Goal: Information Seeking & Learning: Learn about a topic

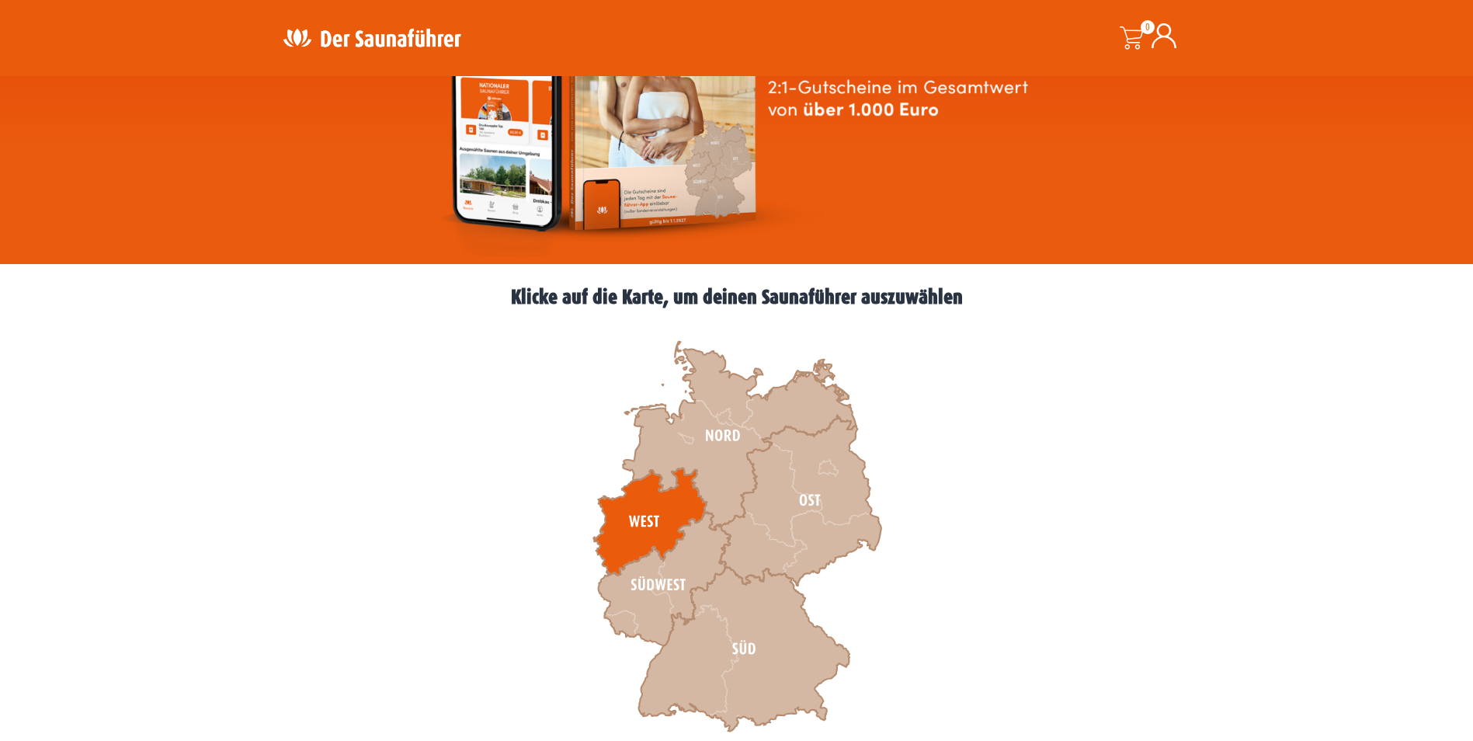
drag, startPoint x: 0, startPoint y: 0, endPoint x: 633, endPoint y: 520, distance: 819.2
click at [633, 520] on icon at bounding box center [649, 521] width 113 height 107
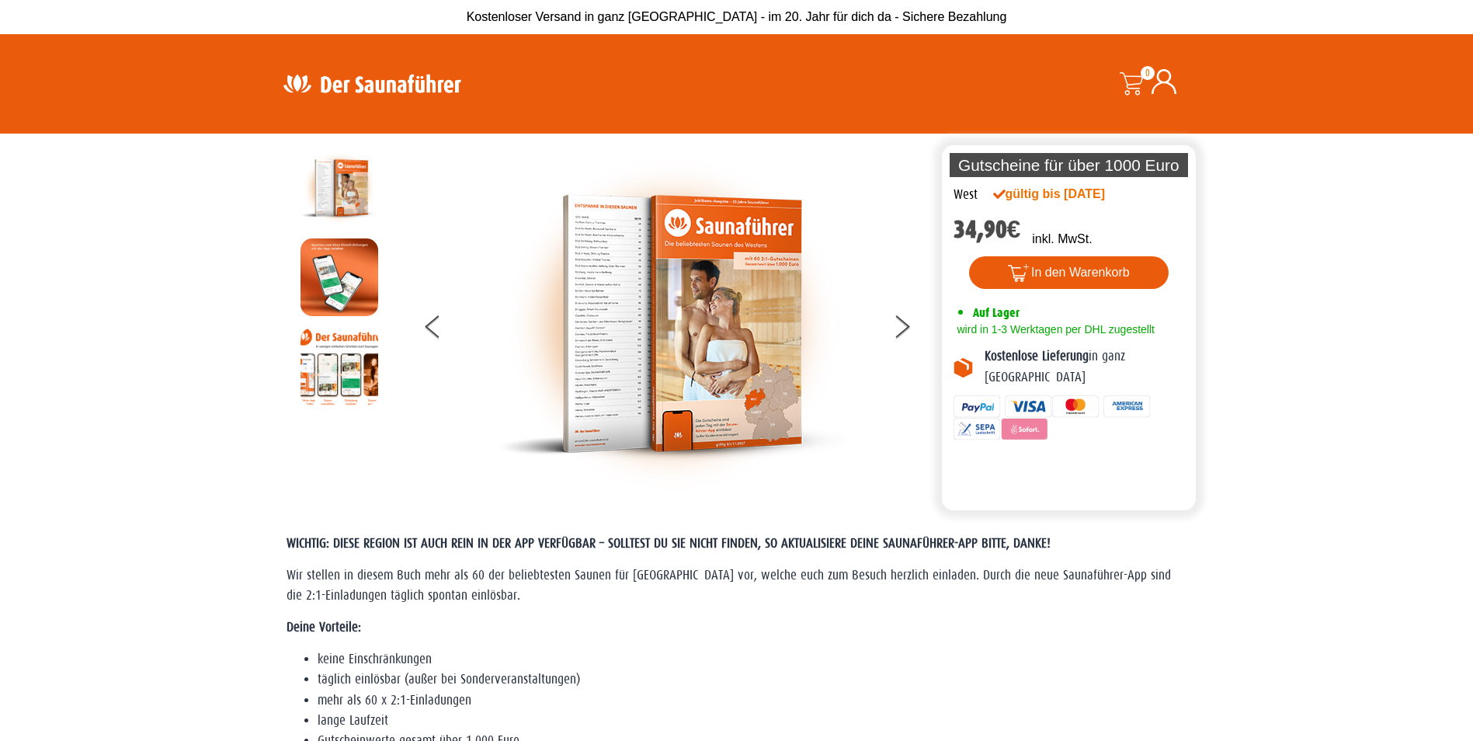
click at [759, 287] on img at bounding box center [672, 323] width 349 height 349
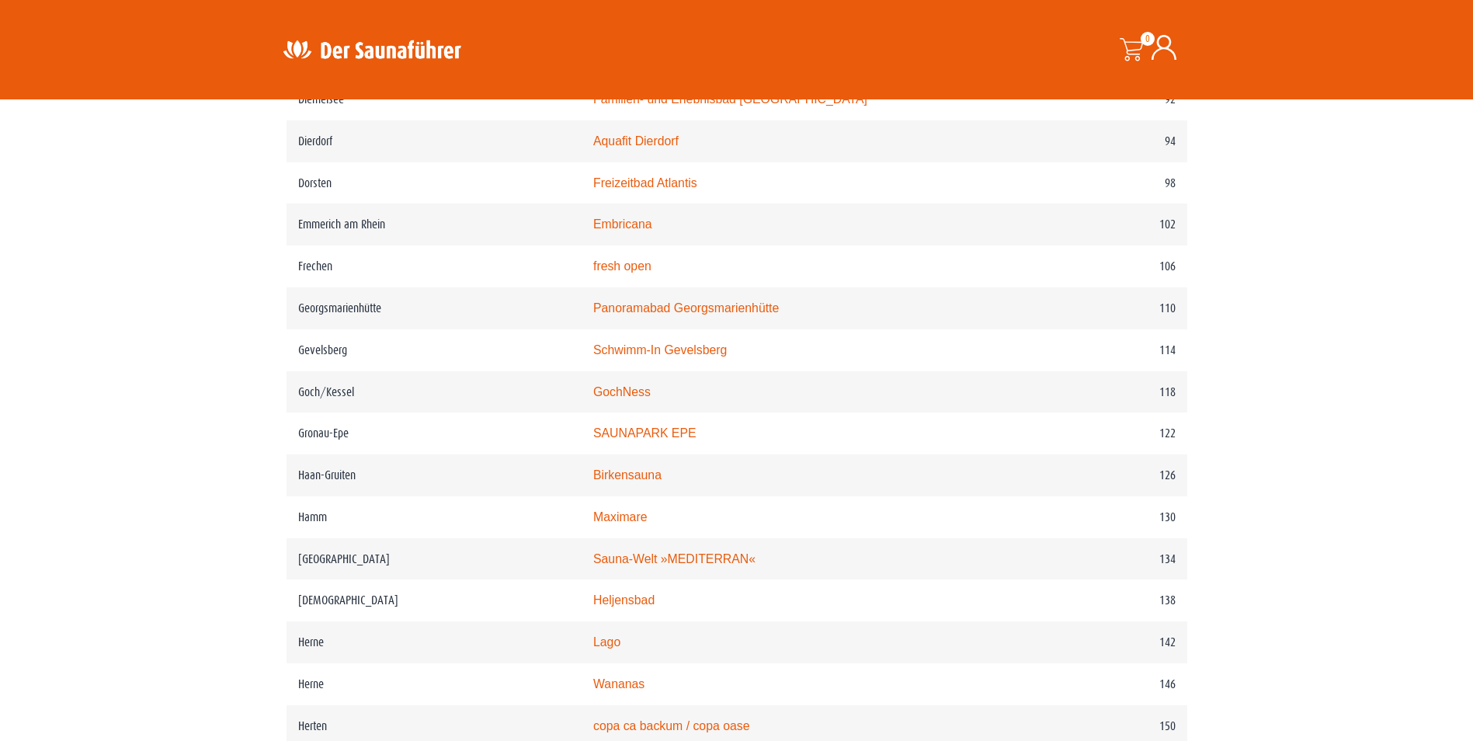
scroll to position [1553, 0]
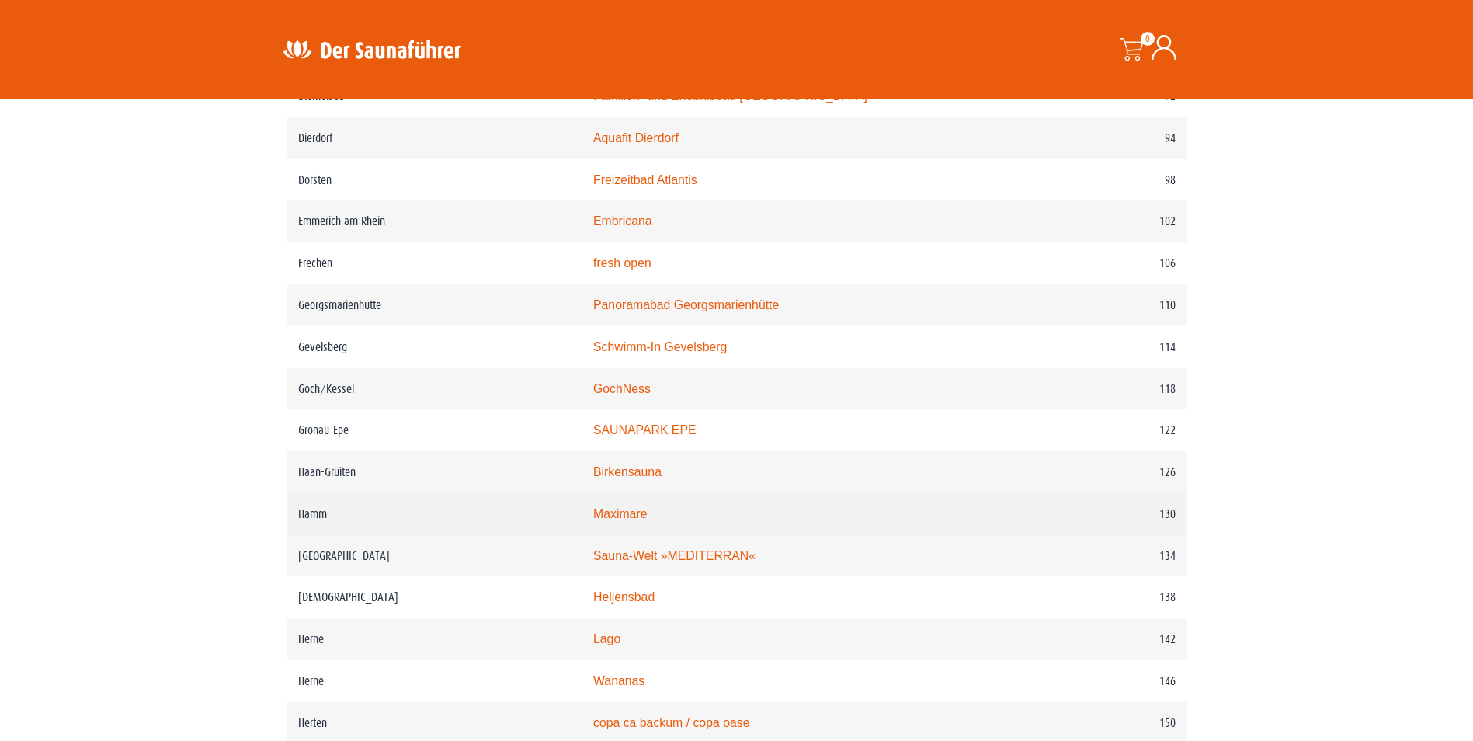
click at [639, 520] on link "Maximare" at bounding box center [620, 513] width 54 height 13
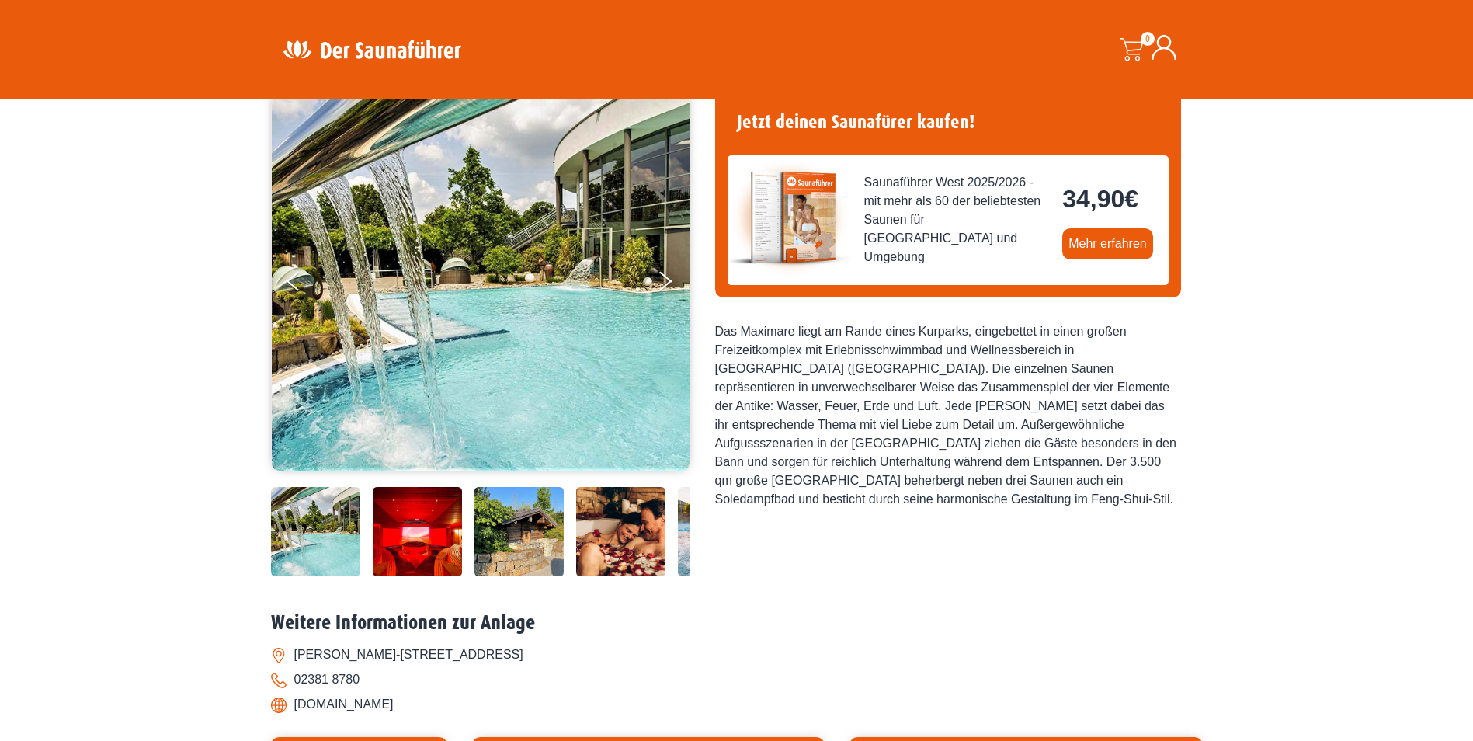
scroll to position [113, 0]
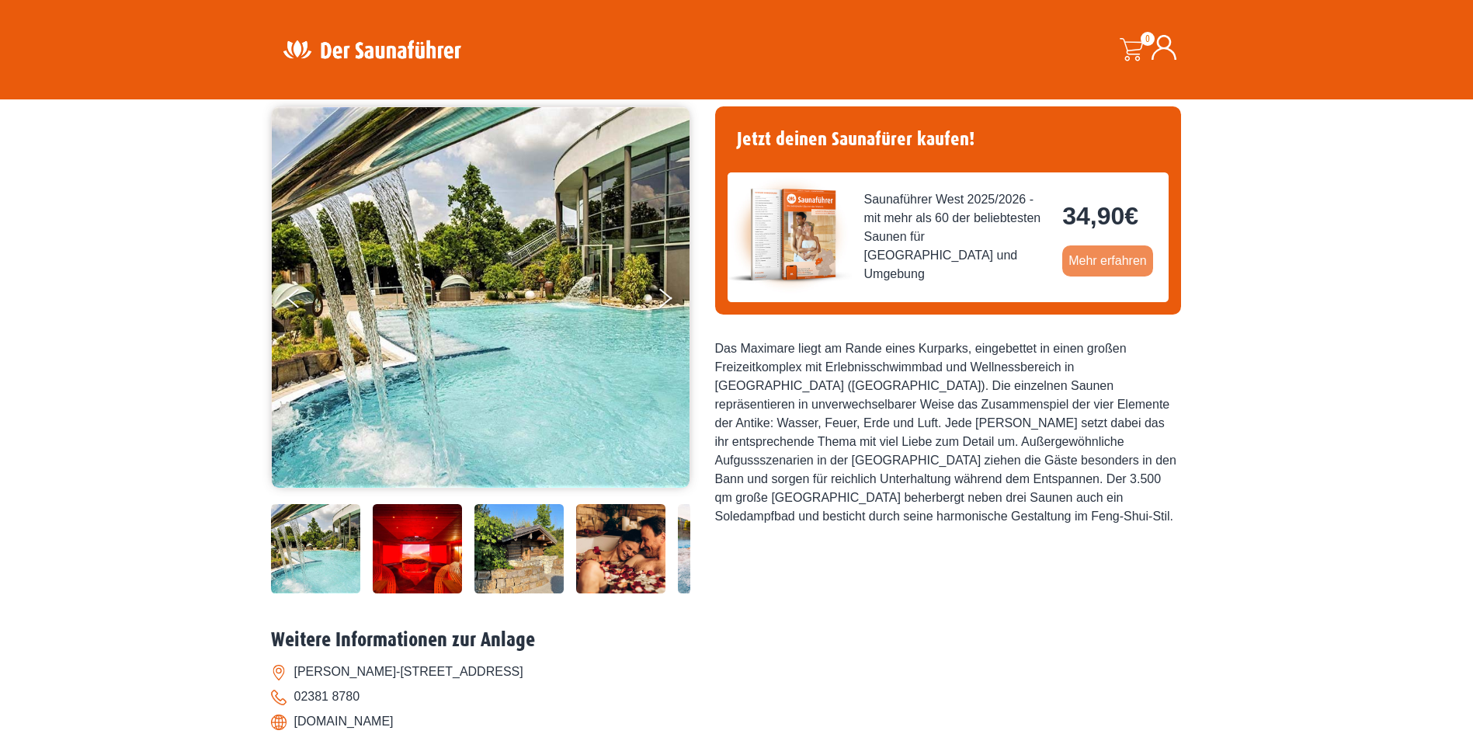
click at [1131, 261] on link "Mehr erfahren" at bounding box center [1107, 260] width 91 height 31
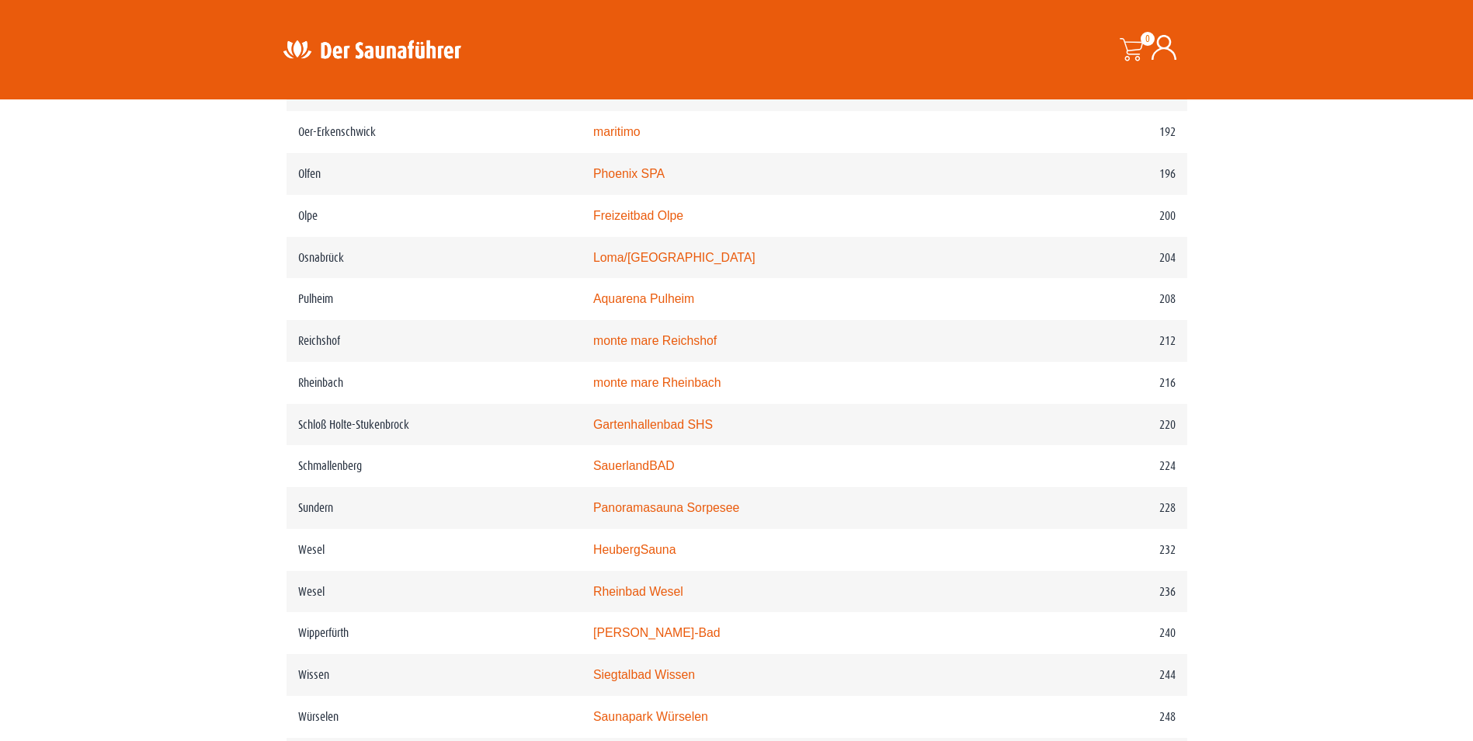
scroll to position [2626, 0]
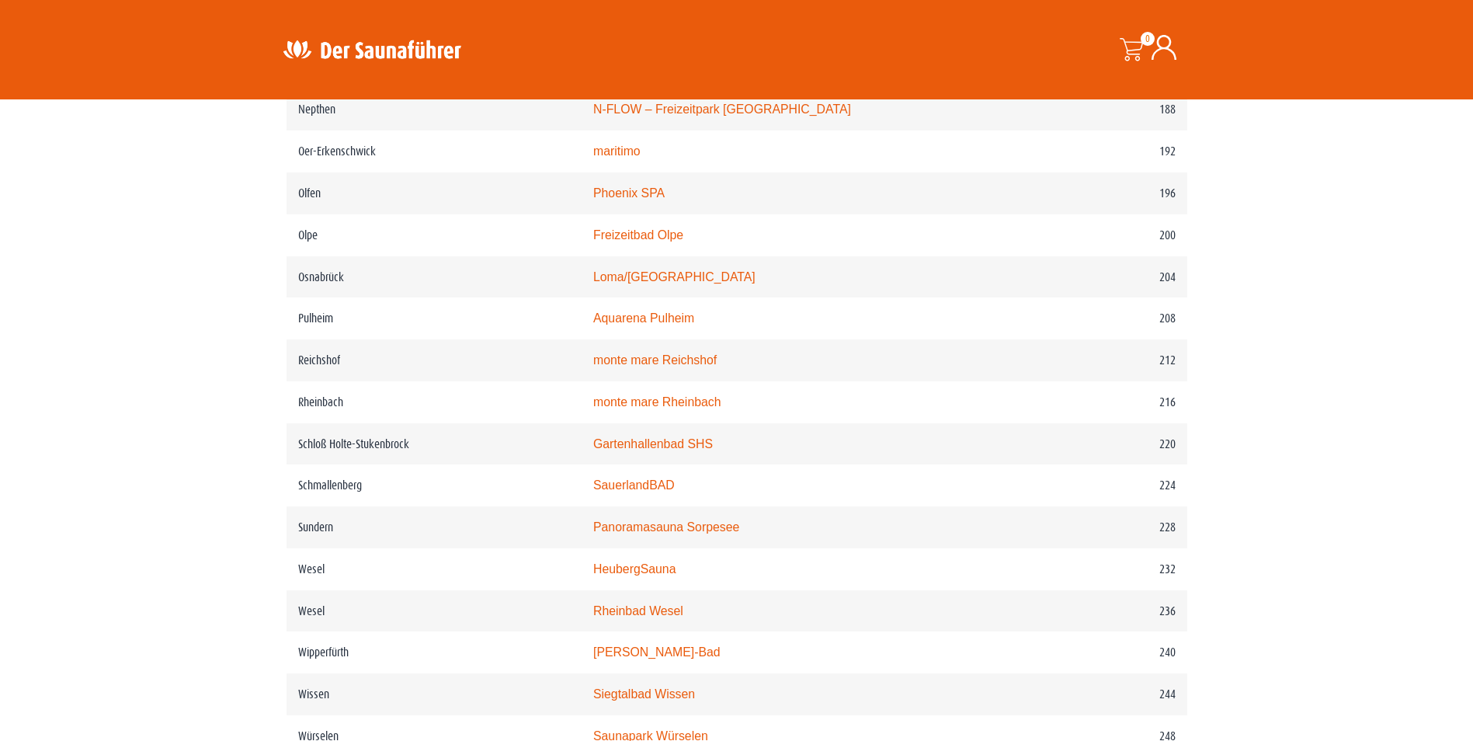
click at [413, 54] on img at bounding box center [372, 49] width 202 height 30
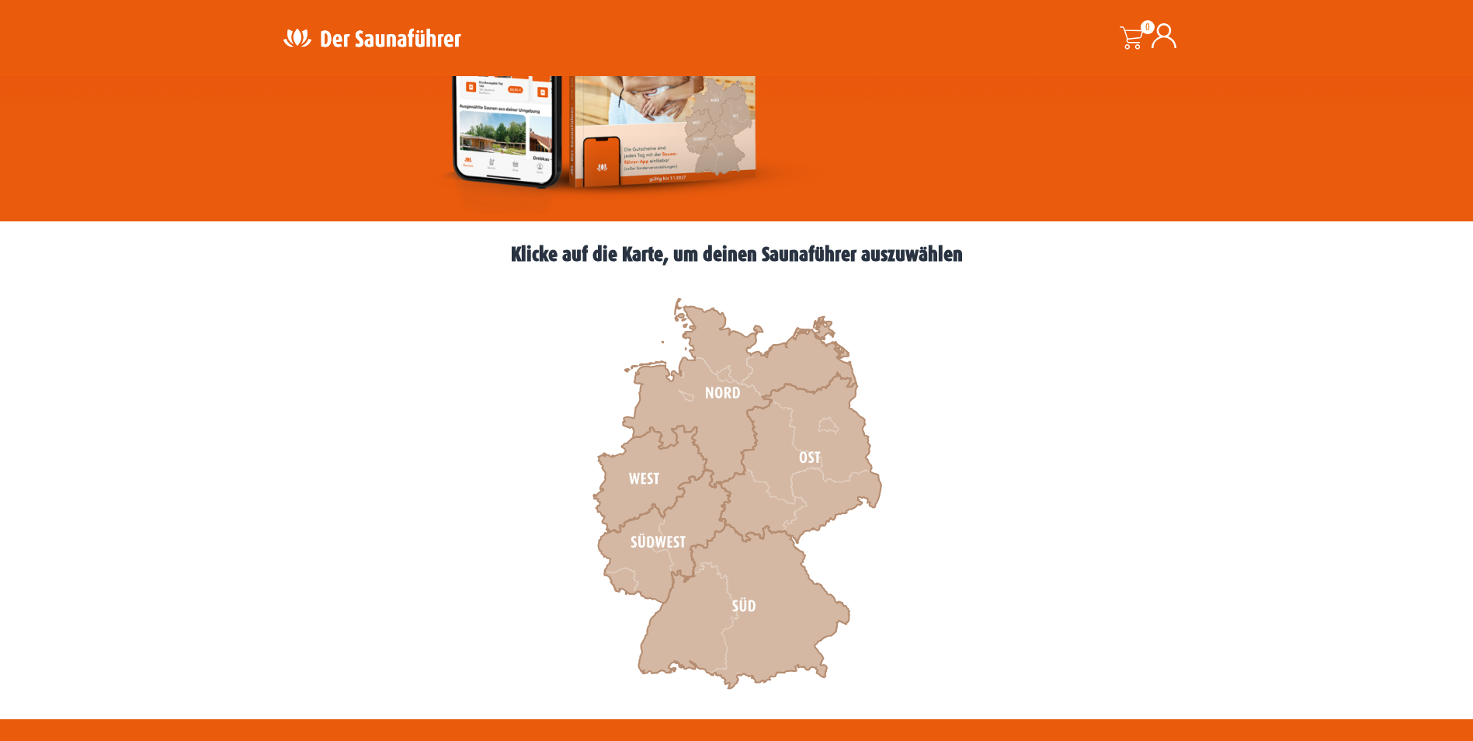
scroll to position [311, 0]
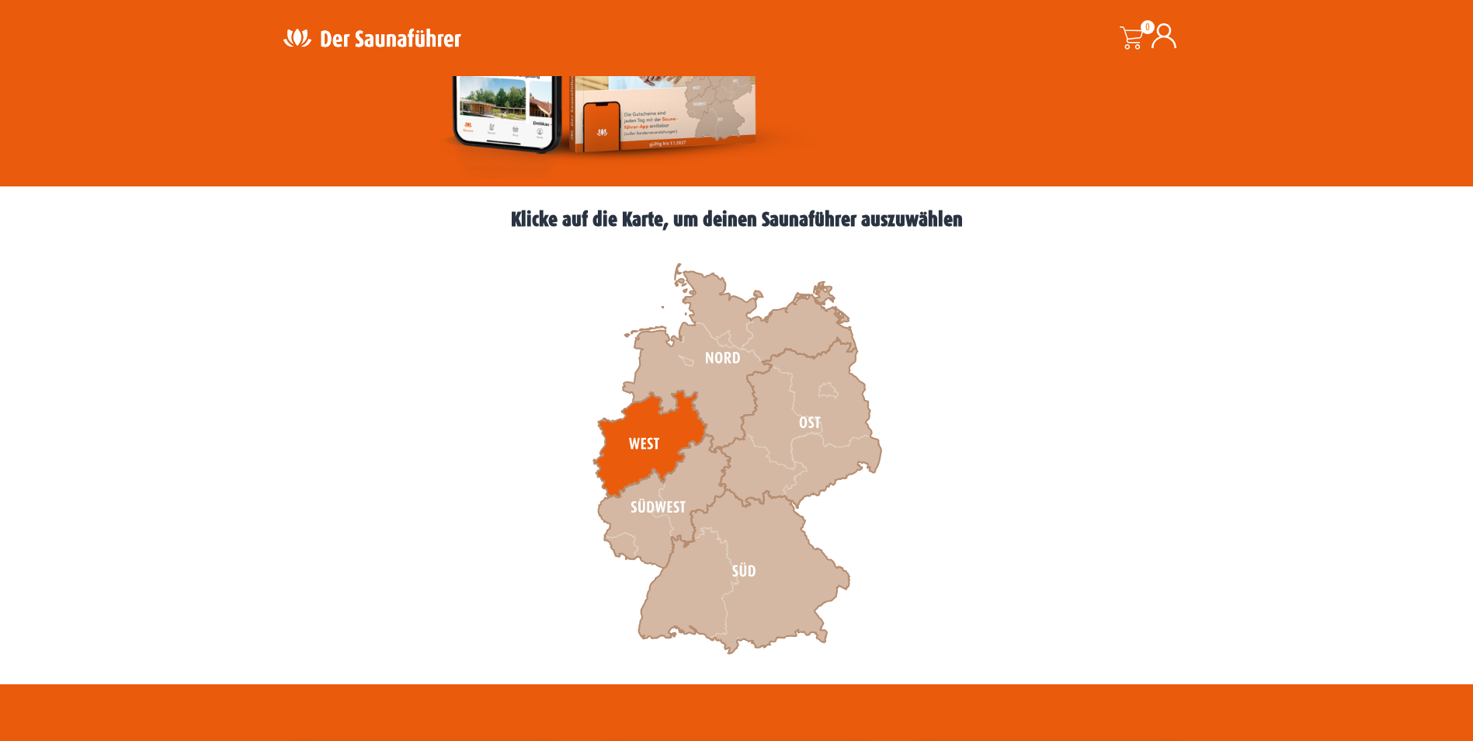
click at [666, 436] on icon at bounding box center [649, 444] width 113 height 107
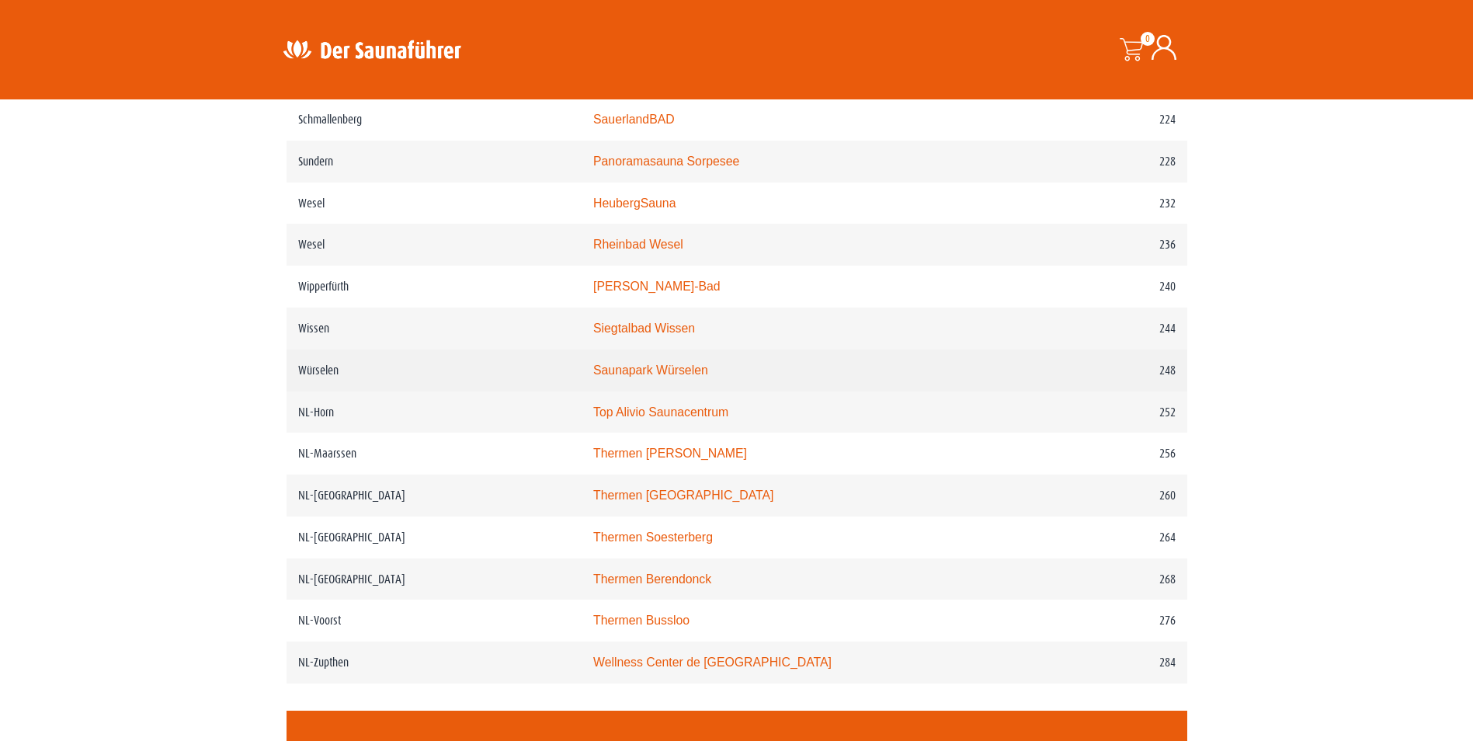
scroll to position [2951, 0]
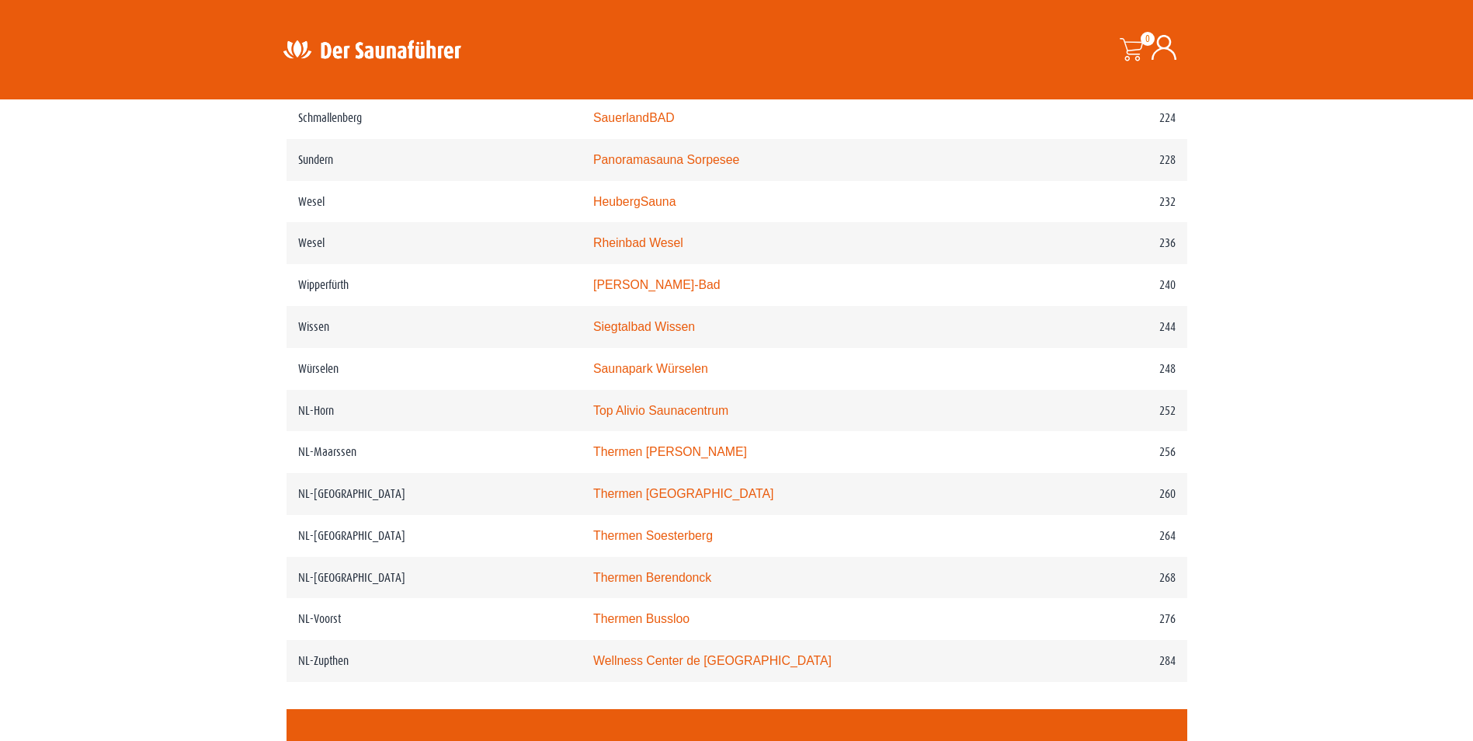
click at [316, 53] on img at bounding box center [372, 49] width 202 height 30
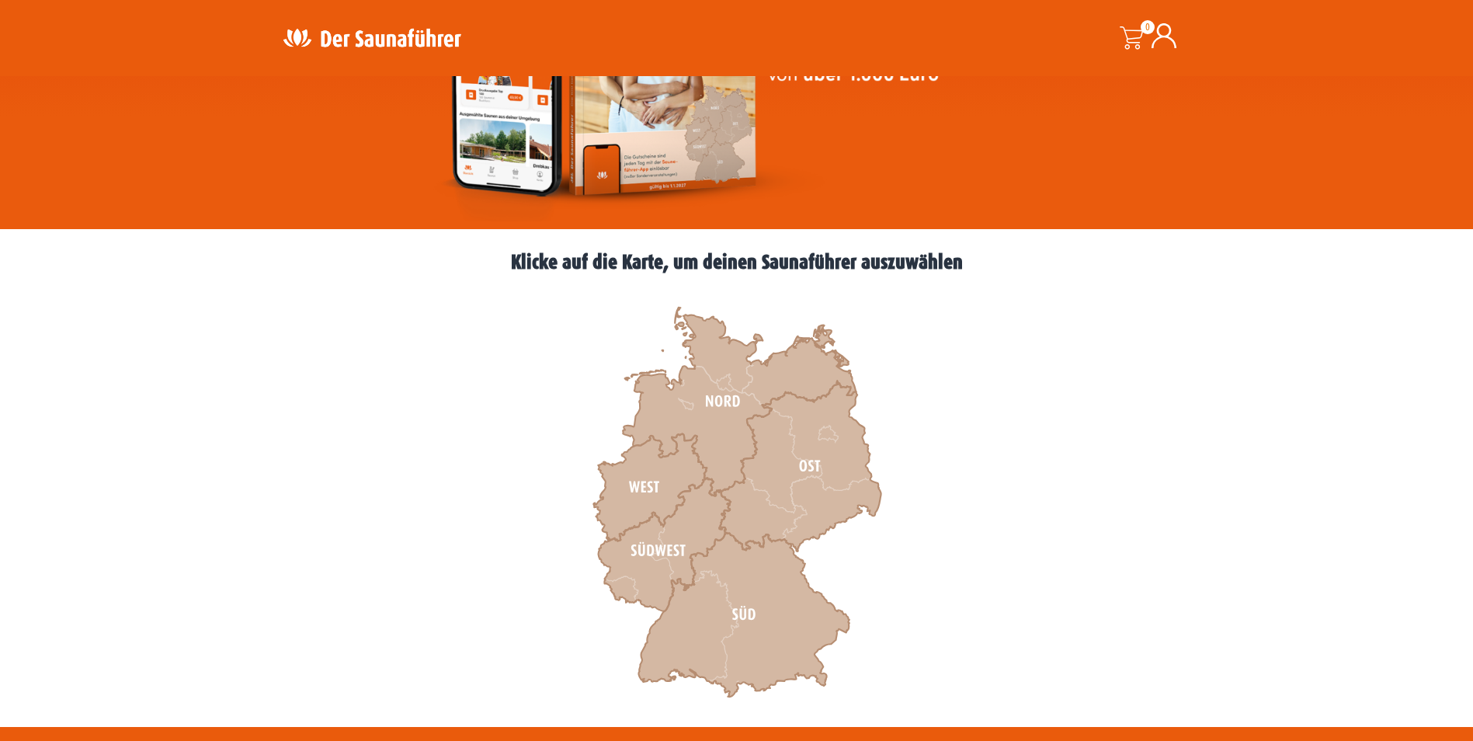
click at [671, 532] on icon at bounding box center [664, 545] width 132 height 134
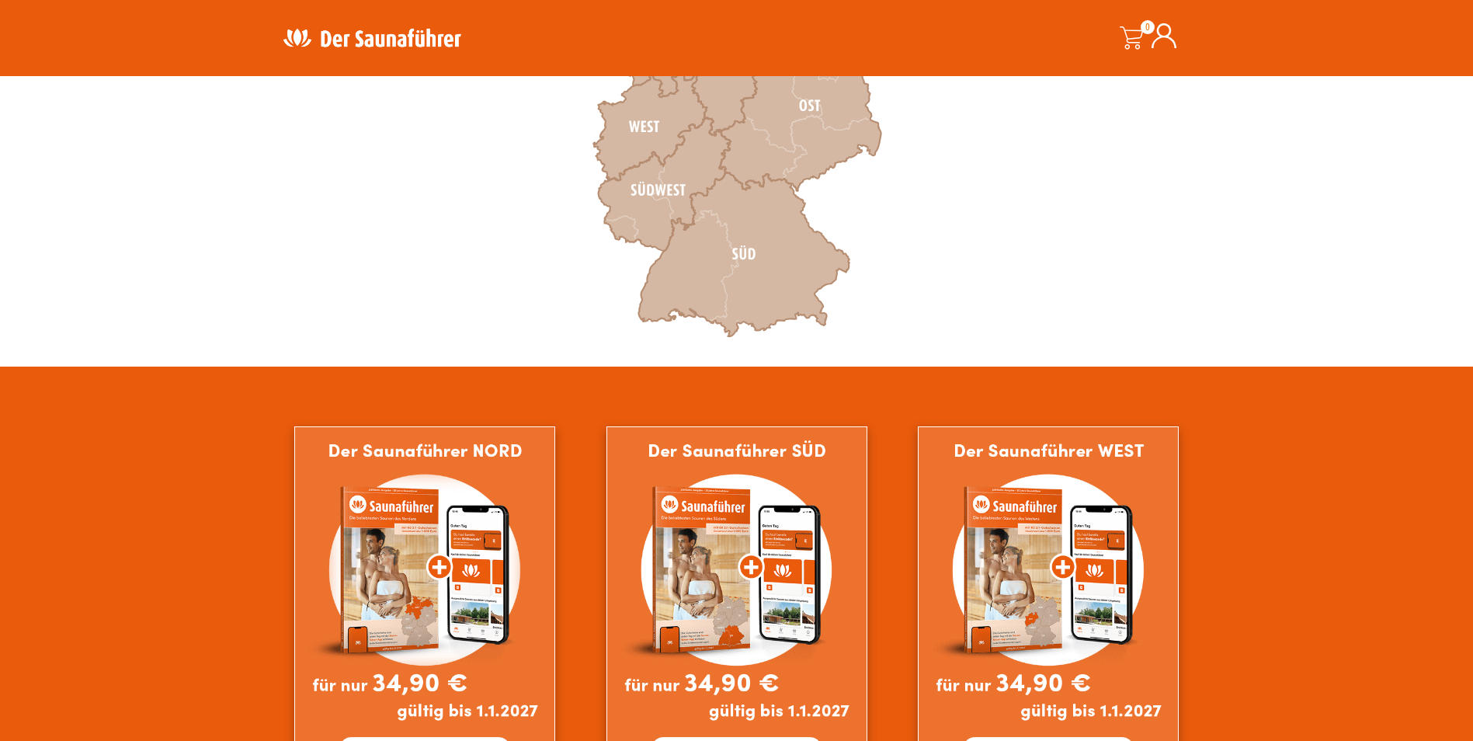
scroll to position [699, 0]
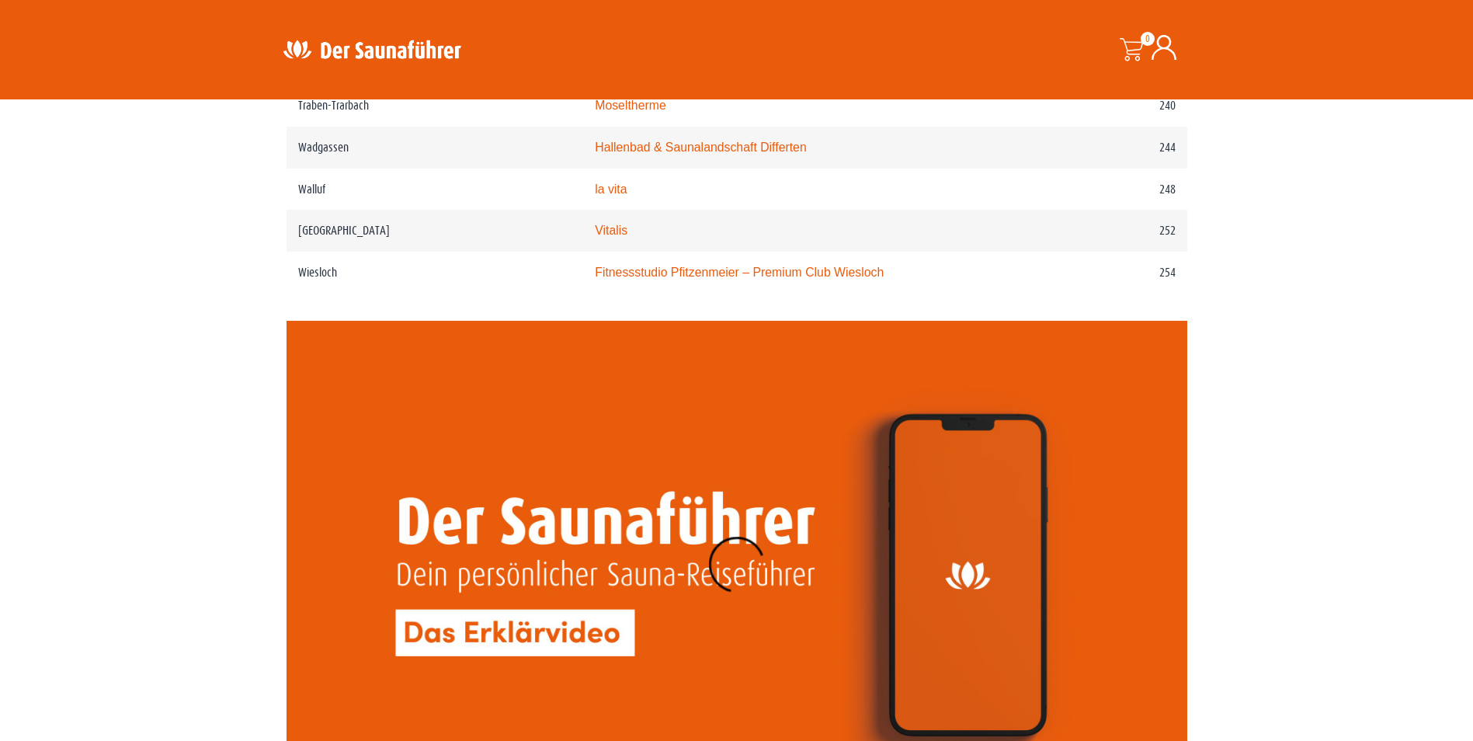
scroll to position [3302, 0]
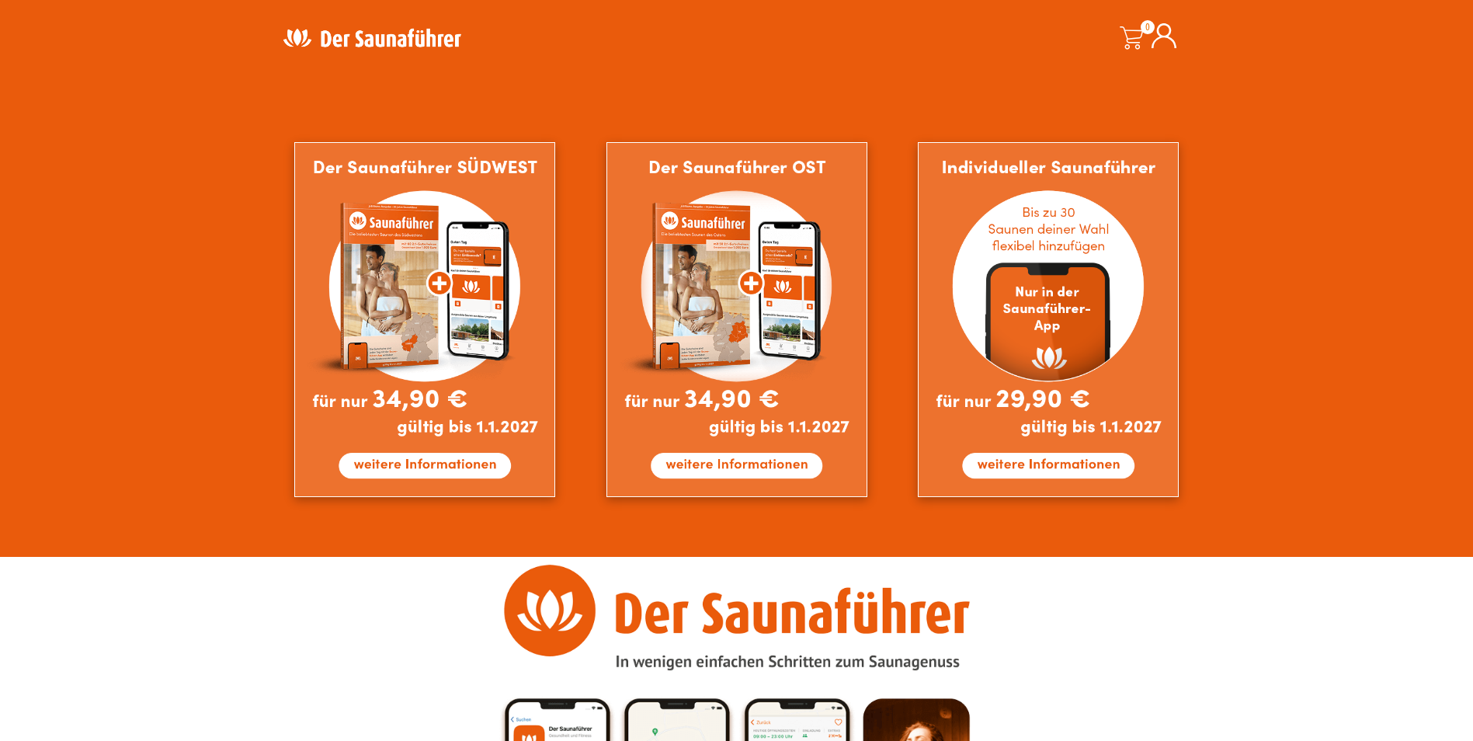
scroll to position [1398, 0]
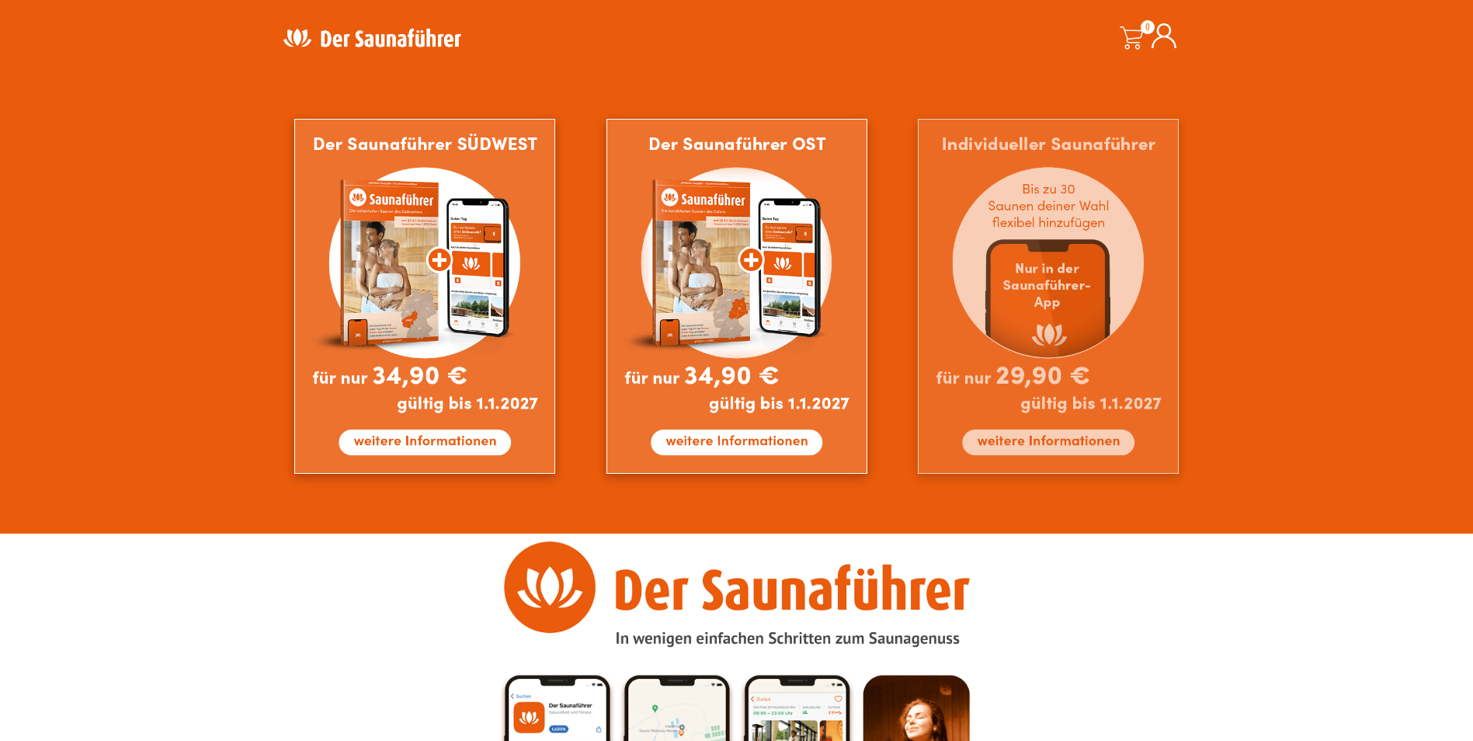
click at [1086, 447] on img at bounding box center [1048, 296] width 261 height 355
click at [1086, 446] on img at bounding box center [1048, 296] width 261 height 355
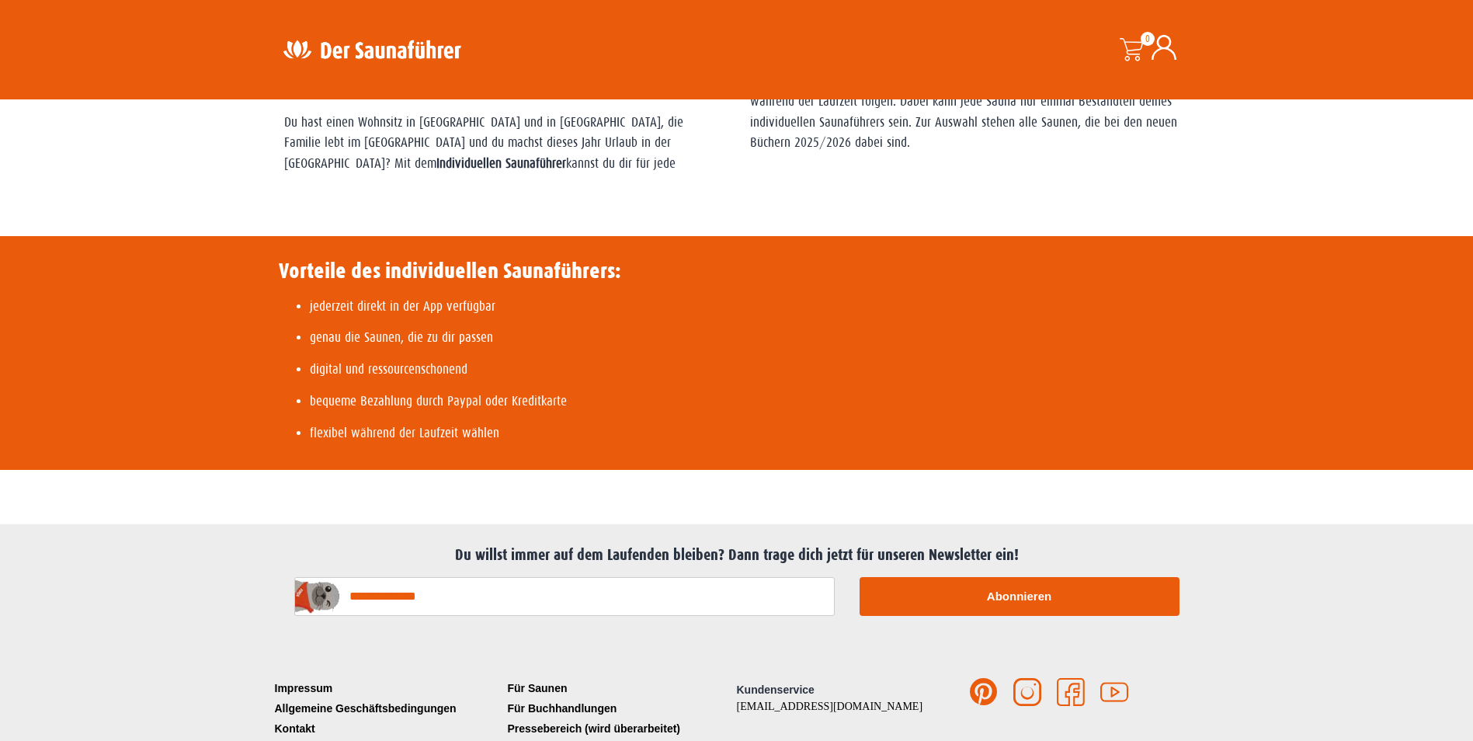
scroll to position [631, 0]
